Goal: Task Accomplishment & Management: Complete application form

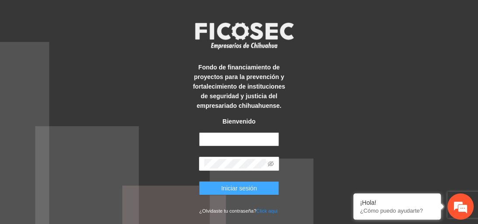
type input "**********"
click at [216, 187] on button "Iniciar sesión" at bounding box center [239, 188] width 80 height 14
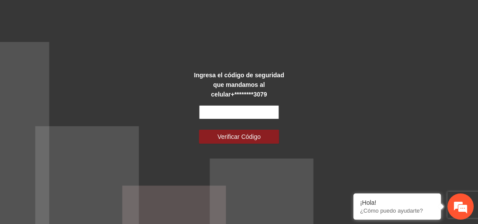
click at [230, 107] on input "text" at bounding box center [239, 112] width 80 height 14
type input "******"
click at [199, 130] on button "Verificar Código" at bounding box center [239, 137] width 80 height 14
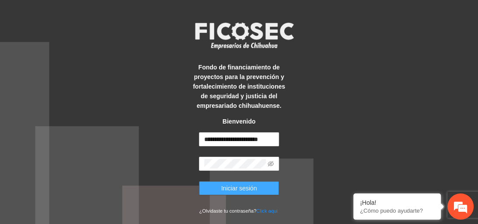
click at [242, 189] on span "Iniciar sesión" at bounding box center [239, 189] width 36 height 10
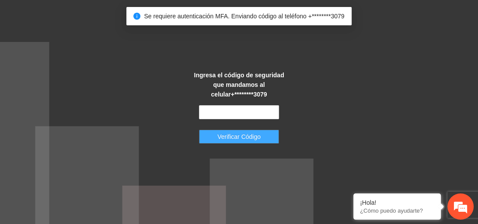
click at [248, 133] on span "Verificar Código" at bounding box center [238, 137] width 43 height 10
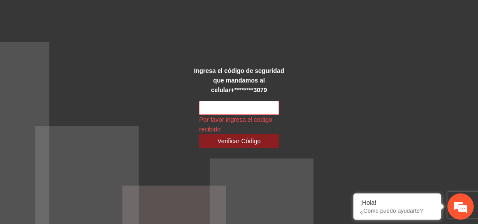
click at [250, 110] on div at bounding box center [239, 108] width 80 height 14
click at [251, 108] on input "text" at bounding box center [239, 108] width 80 height 14
click at [303, 105] on div "Ingresa el código de seguridad que mandamos al celular +********3079 Por favor …" at bounding box center [239, 112] width 478 height 224
click at [245, 104] on input "text" at bounding box center [239, 108] width 80 height 14
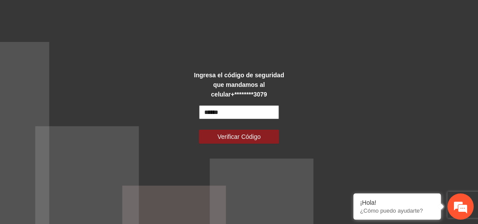
type input "******"
click at [199, 130] on button "Verificar Código" at bounding box center [239, 137] width 80 height 14
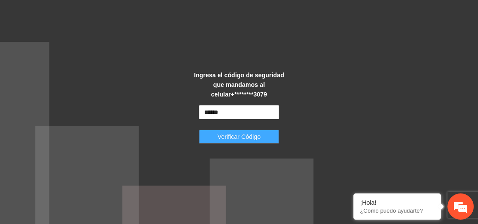
click at [255, 132] on span "Verificar Código" at bounding box center [238, 137] width 43 height 10
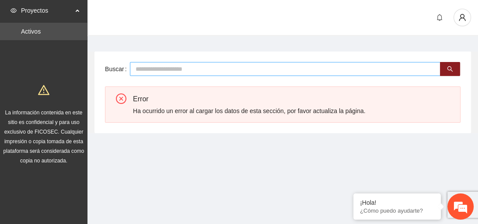
click at [282, 67] on input "text" at bounding box center [285, 69] width 310 height 14
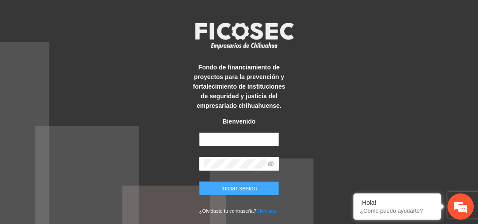
type input "**********"
click at [233, 184] on span "Iniciar sesión" at bounding box center [239, 189] width 36 height 10
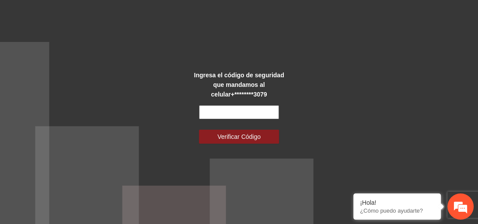
click at [264, 107] on input "text" at bounding box center [239, 112] width 80 height 14
type input "******"
click at [199, 130] on button "Verificar Código" at bounding box center [239, 137] width 80 height 14
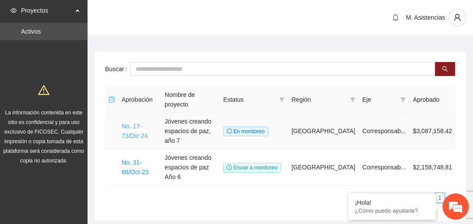
click at [148, 123] on link "No. 17-73/Dic-24" at bounding box center [135, 131] width 26 height 17
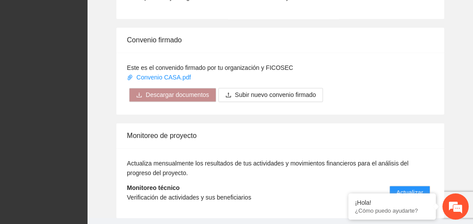
scroll to position [893, 0]
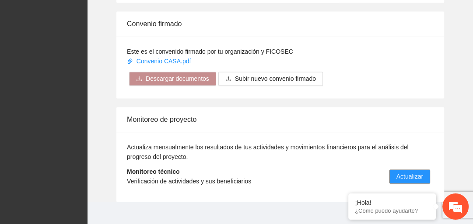
click at [404, 172] on span "Actualizar" at bounding box center [409, 177] width 27 height 10
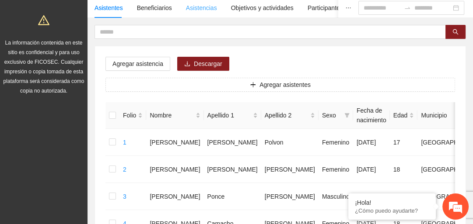
scroll to position [35, 0]
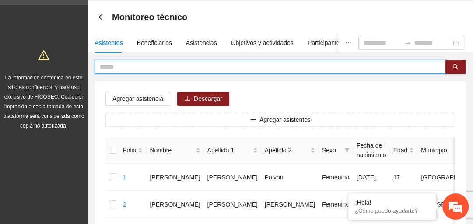
click at [213, 66] on input "text" at bounding box center [267, 67] width 334 height 10
click at [175, 66] on input "text" at bounding box center [267, 67] width 334 height 10
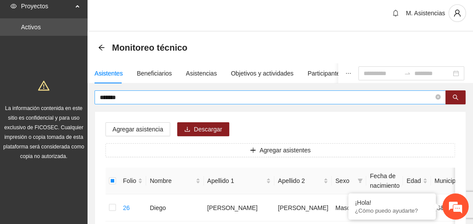
scroll to position [0, 0]
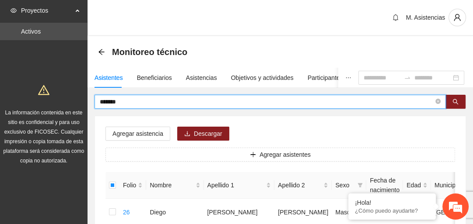
drag, startPoint x: 128, startPoint y: 101, endPoint x: 89, endPoint y: 97, distance: 38.7
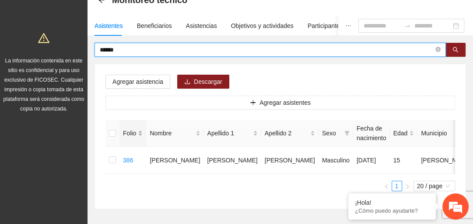
scroll to position [70, 0]
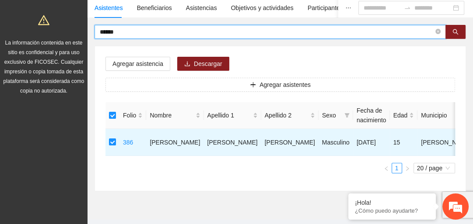
drag, startPoint x: 134, startPoint y: 31, endPoint x: 94, endPoint y: 31, distance: 39.8
click at [94, 31] on span "******" at bounding box center [269, 32] width 351 height 14
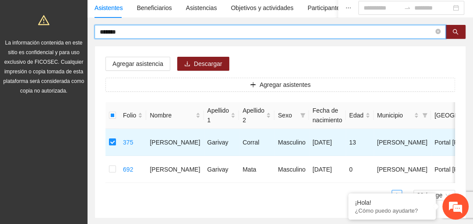
drag, startPoint x: 124, startPoint y: 34, endPoint x: 76, endPoint y: 34, distance: 47.7
click at [76, 34] on section "Proyectos Activos La información contenida en este sitio es confidencial y para…" at bounding box center [236, 100] width 473 height 341
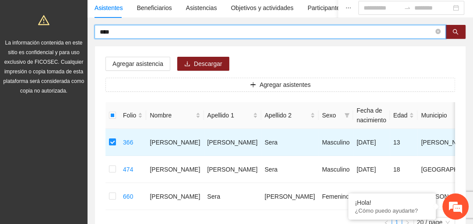
drag, startPoint x: 117, startPoint y: 31, endPoint x: 84, endPoint y: 33, distance: 32.4
click at [84, 33] on section "Proyectos Activos La información contenida en este sitio es confidencial y para…" at bounding box center [236, 114] width 473 height 368
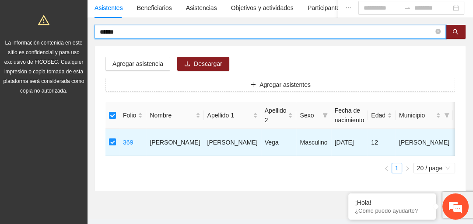
drag, startPoint x: 97, startPoint y: 30, endPoint x: 87, endPoint y: 30, distance: 9.6
click at [87, 30] on div "****** Agregar asistencia Descargar Agregar asistentes Folio Nombre Apellido 1 …" at bounding box center [279, 108] width 385 height 167
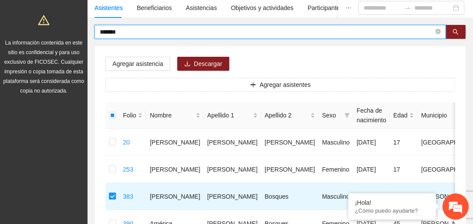
drag, startPoint x: 129, startPoint y: 35, endPoint x: 91, endPoint y: 35, distance: 38.5
click at [91, 35] on div "******* Agregar asistencia Descargar Agregar asistentes Folio Nombre Apellido 1…" at bounding box center [279, 162] width 385 height 275
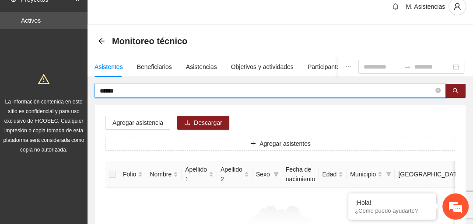
scroll to position [0, 0]
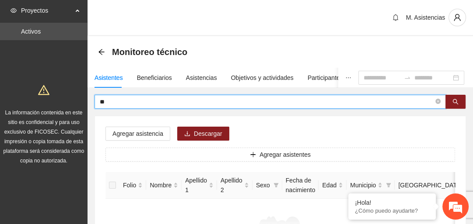
type input "*"
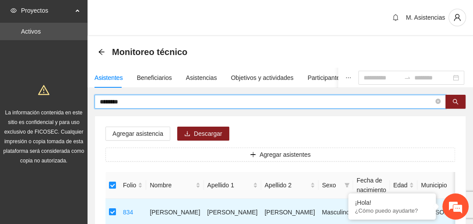
drag, startPoint x: 129, startPoint y: 104, endPoint x: 98, endPoint y: 97, distance: 31.8
click at [98, 97] on span "********" at bounding box center [269, 102] width 351 height 14
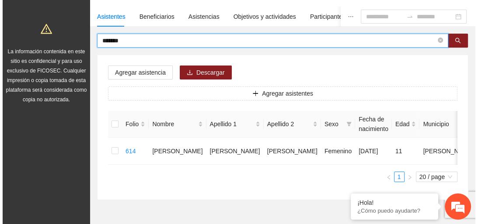
scroll to position [70, 0]
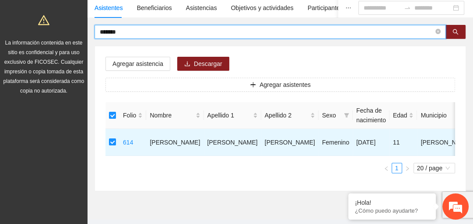
drag, startPoint x: 126, startPoint y: 33, endPoint x: 84, endPoint y: 27, distance: 43.3
click at [84, 27] on section "Proyectos Activos La información contenida en este sitio es confidencial y para…" at bounding box center [236, 87] width 473 height 314
drag, startPoint x: 135, startPoint y: 34, endPoint x: 73, endPoint y: 33, distance: 61.6
click at [73, 33] on section "Proyectos Activos La información contenida en este sitio es confidencial y para…" at bounding box center [236, 87] width 473 height 314
type input "**********"
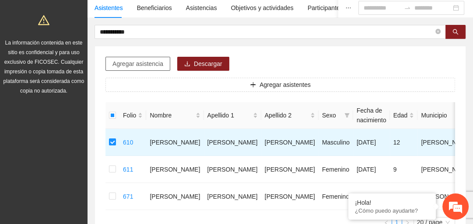
click at [143, 64] on span "Agregar asistencia" at bounding box center [137, 64] width 51 height 10
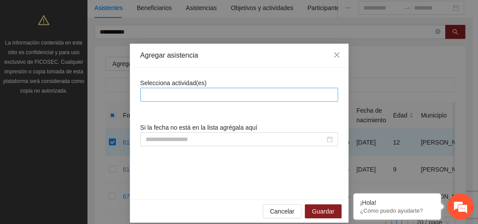
click at [187, 98] on div at bounding box center [239, 95] width 193 height 10
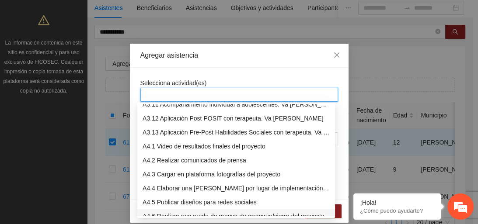
scroll to position [406, 0]
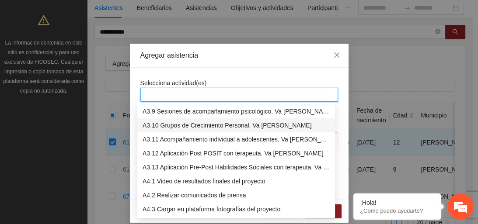
click at [223, 126] on div "A3.10 Grupos de Crecimiento Personal. Va de nuez" at bounding box center [236, 126] width 187 height 10
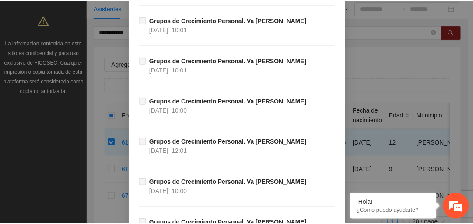
scroll to position [495, 0]
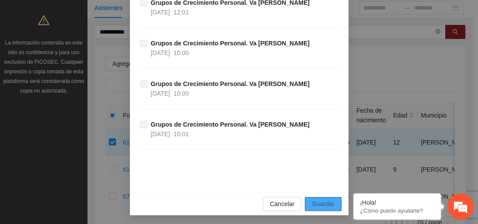
click at [331, 203] on span "Guardar" at bounding box center [323, 204] width 22 height 10
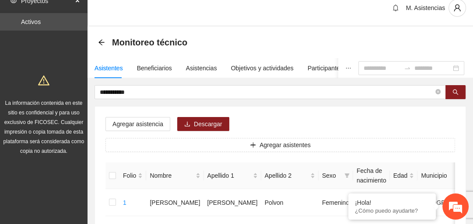
scroll to position [7, 0]
